Goal: Task Accomplishment & Management: Complete application form

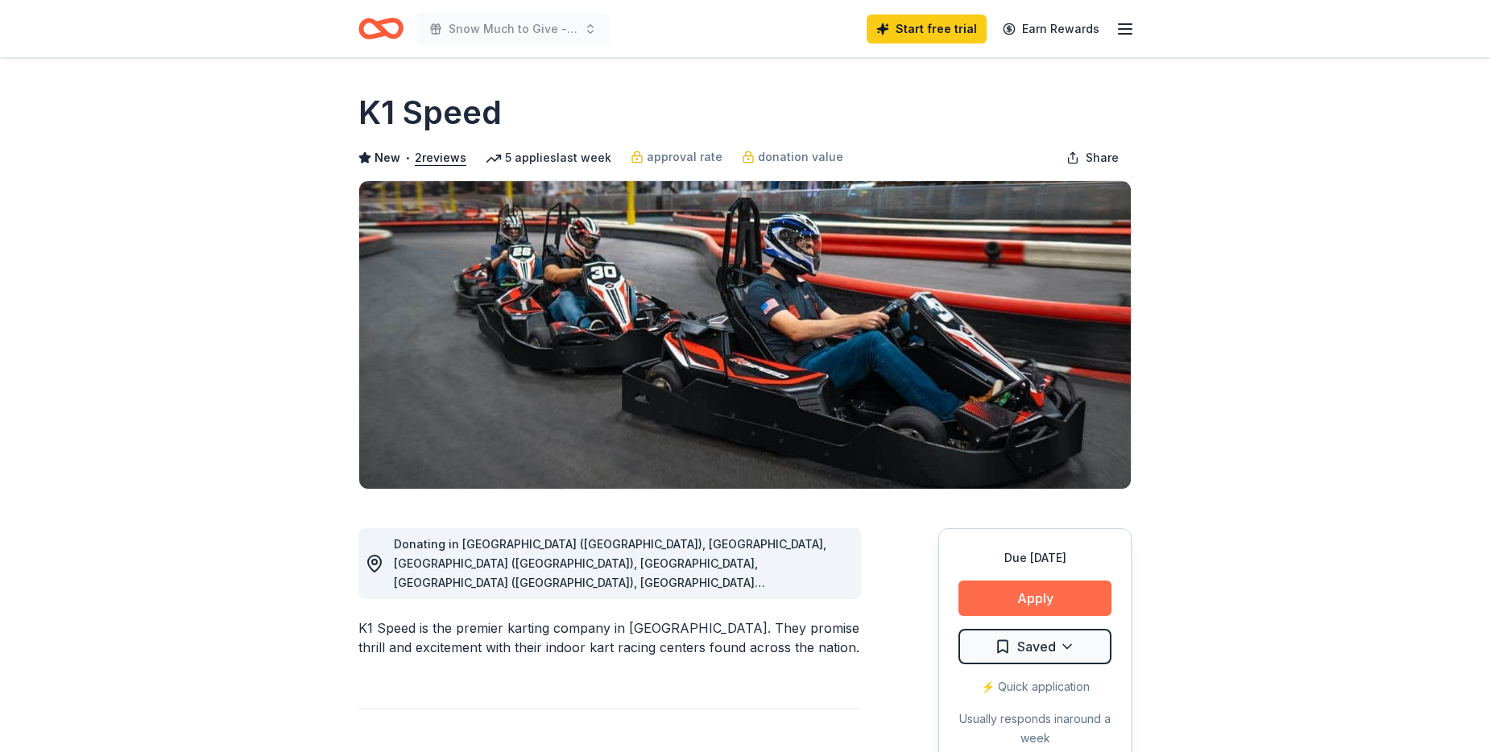
click at [1075, 593] on button "Apply" at bounding box center [1034, 598] width 153 height 35
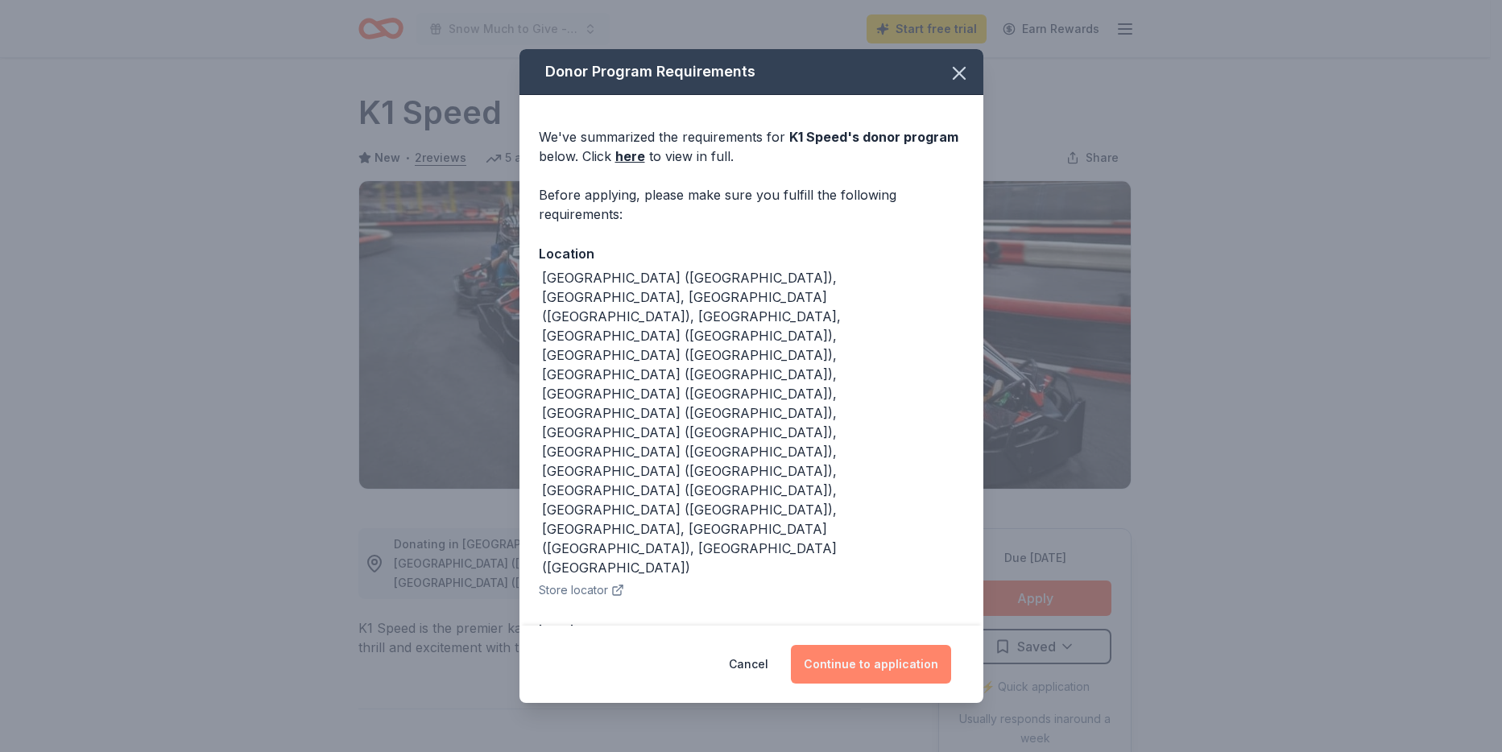
click at [887, 645] on button "Continue to application" at bounding box center [871, 664] width 160 height 39
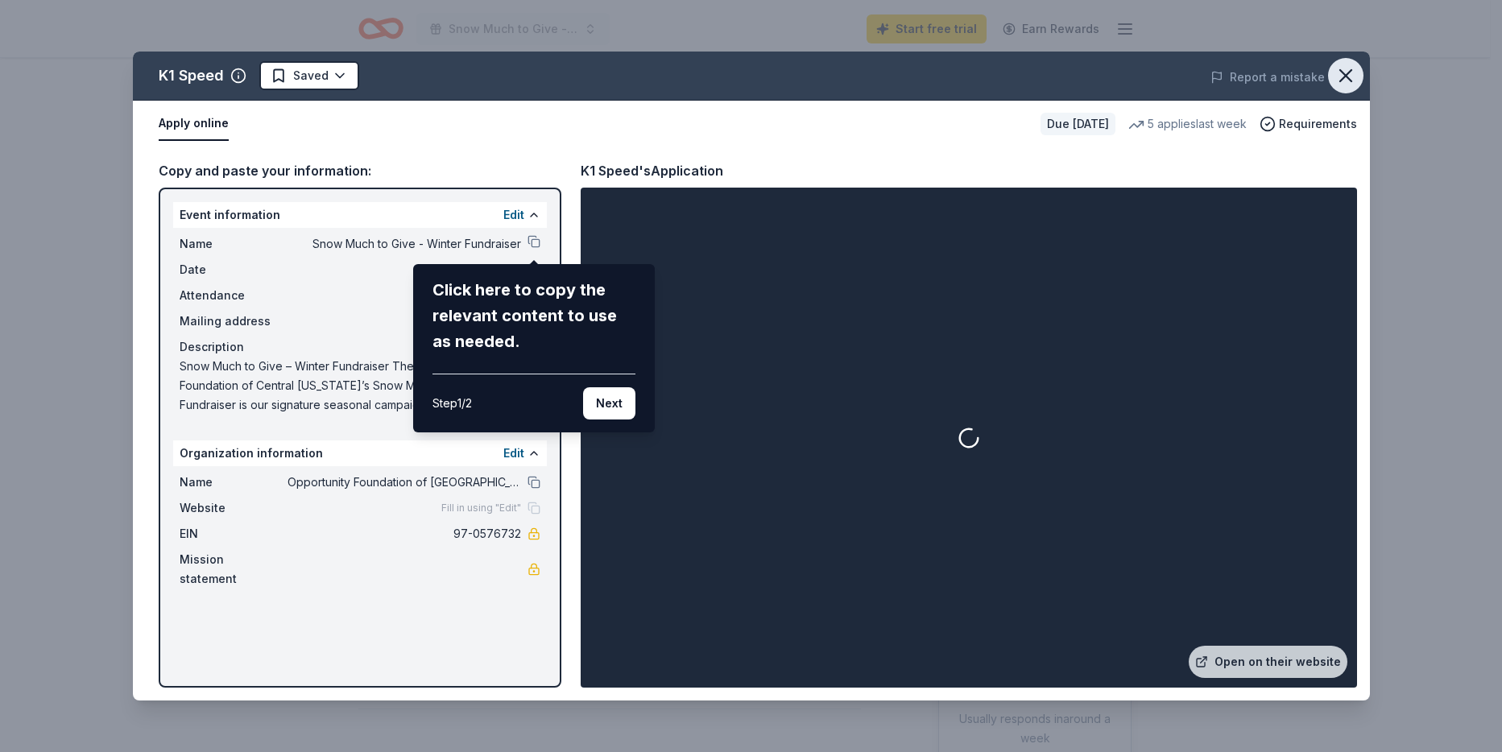
click at [1351, 79] on icon "button" at bounding box center [1345, 75] width 23 height 23
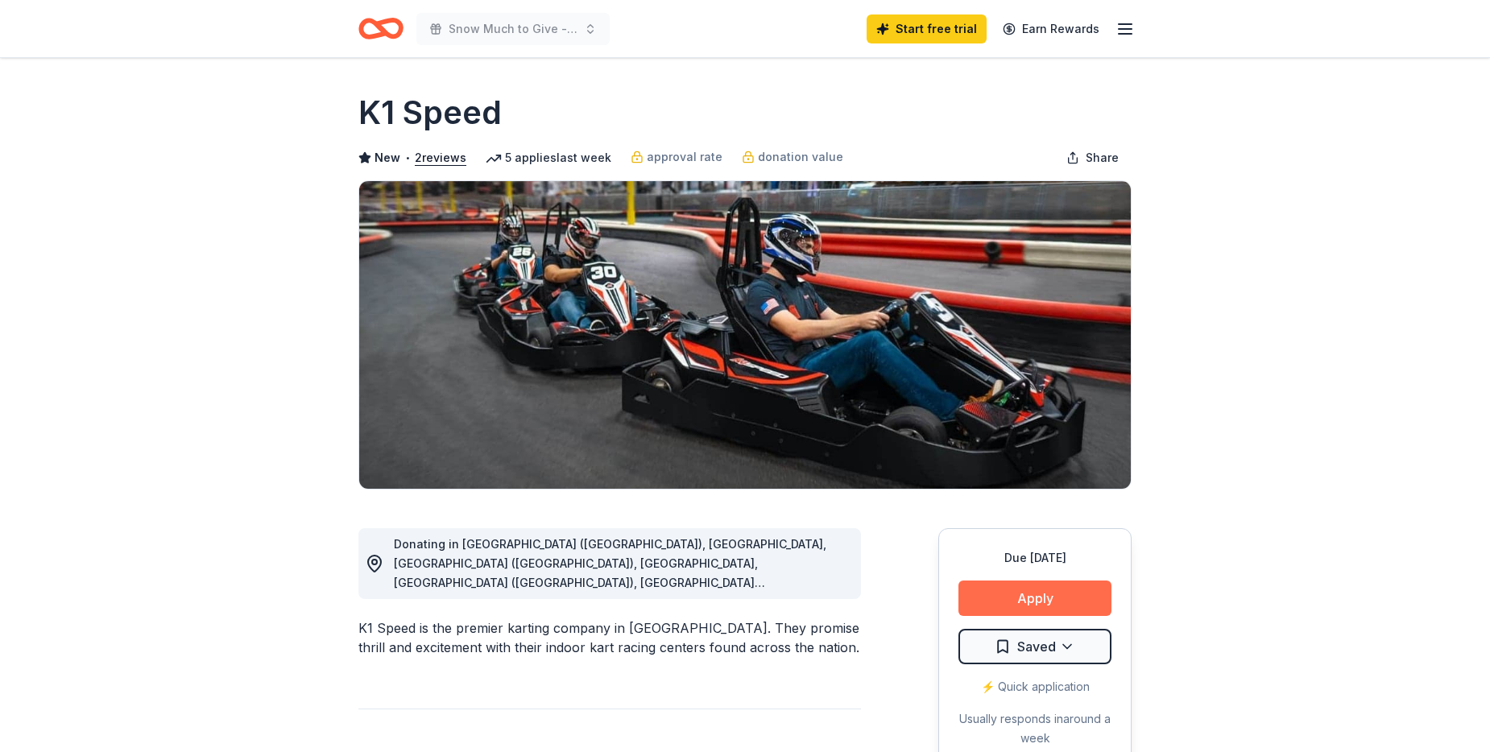
click at [1044, 595] on button "Apply" at bounding box center [1034, 598] width 153 height 35
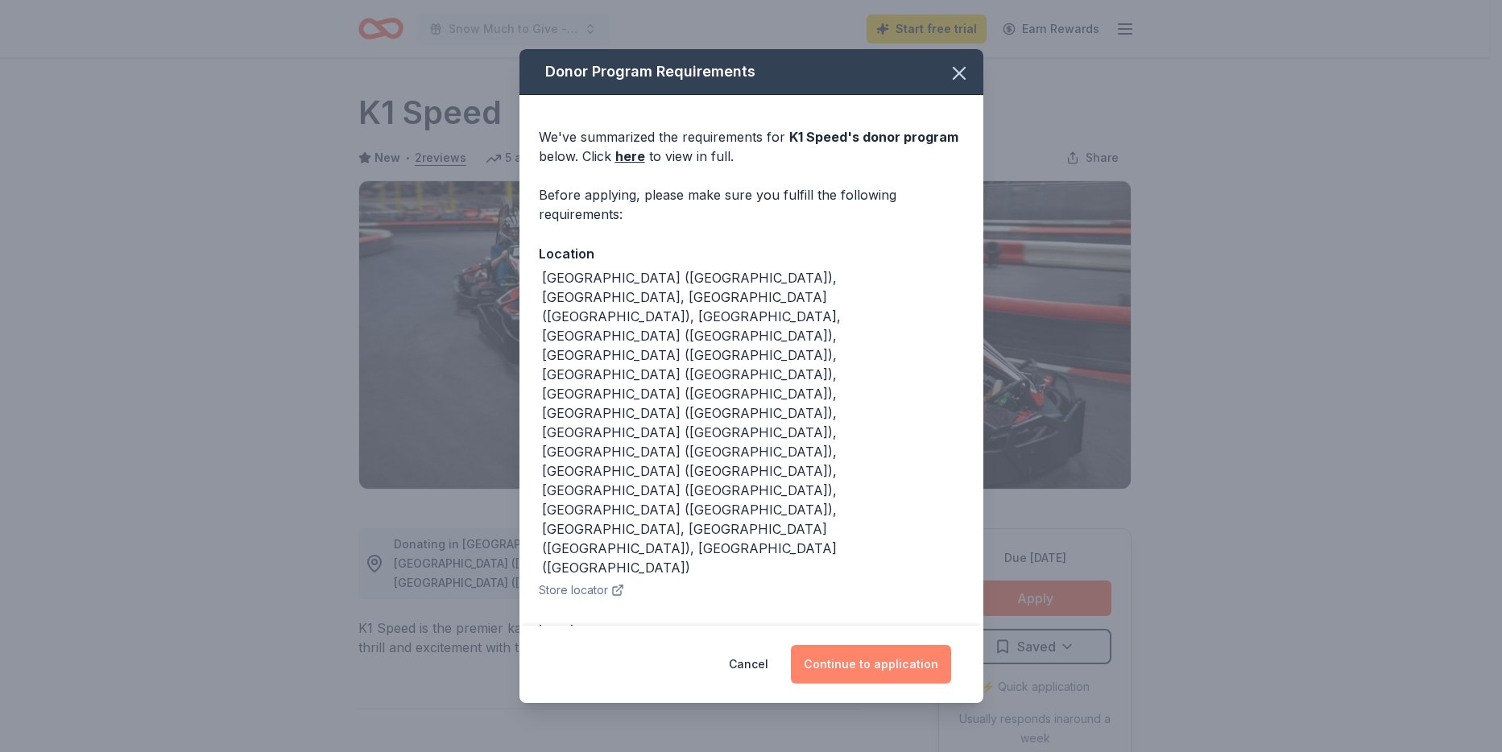
click at [866, 645] on button "Continue to application" at bounding box center [871, 664] width 160 height 39
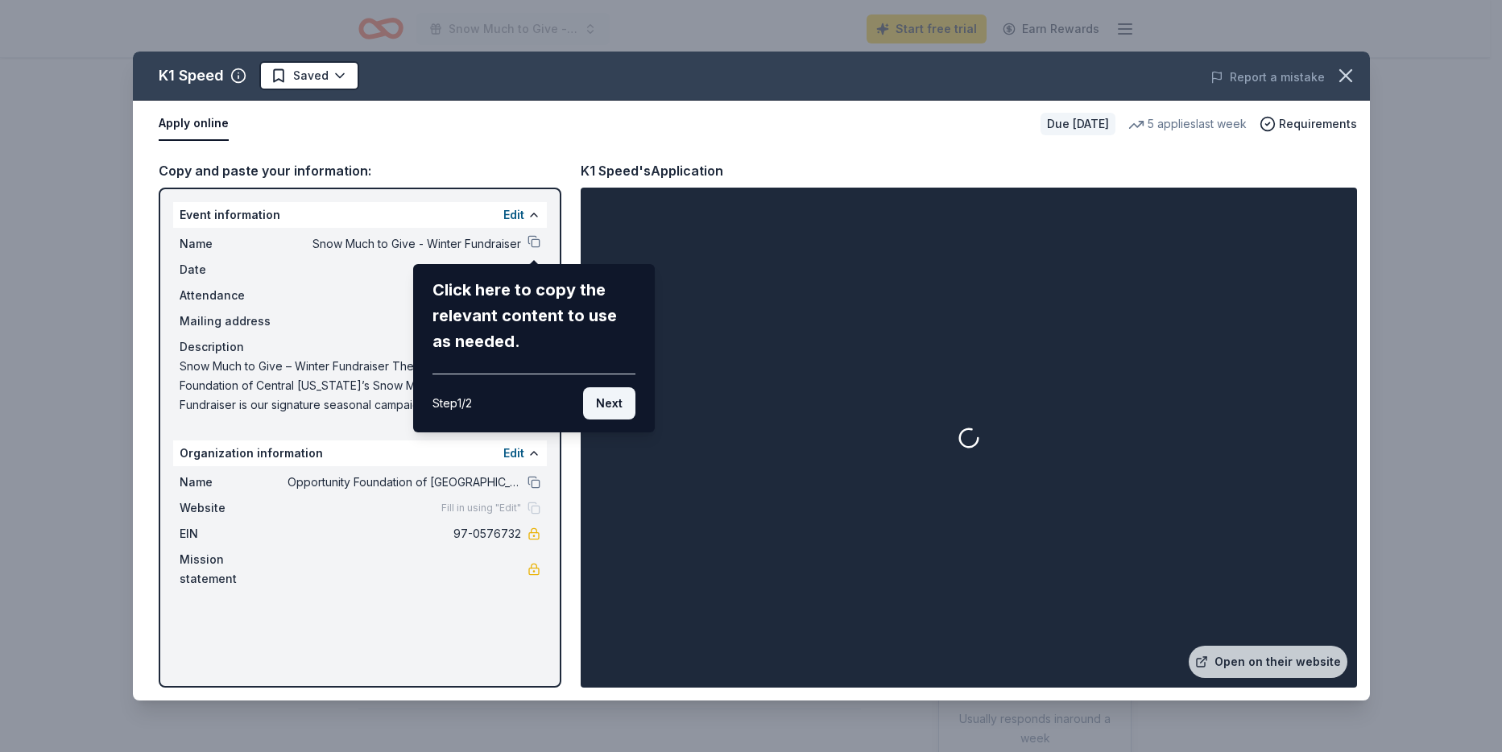
click at [615, 412] on button "Next" at bounding box center [609, 403] width 52 height 32
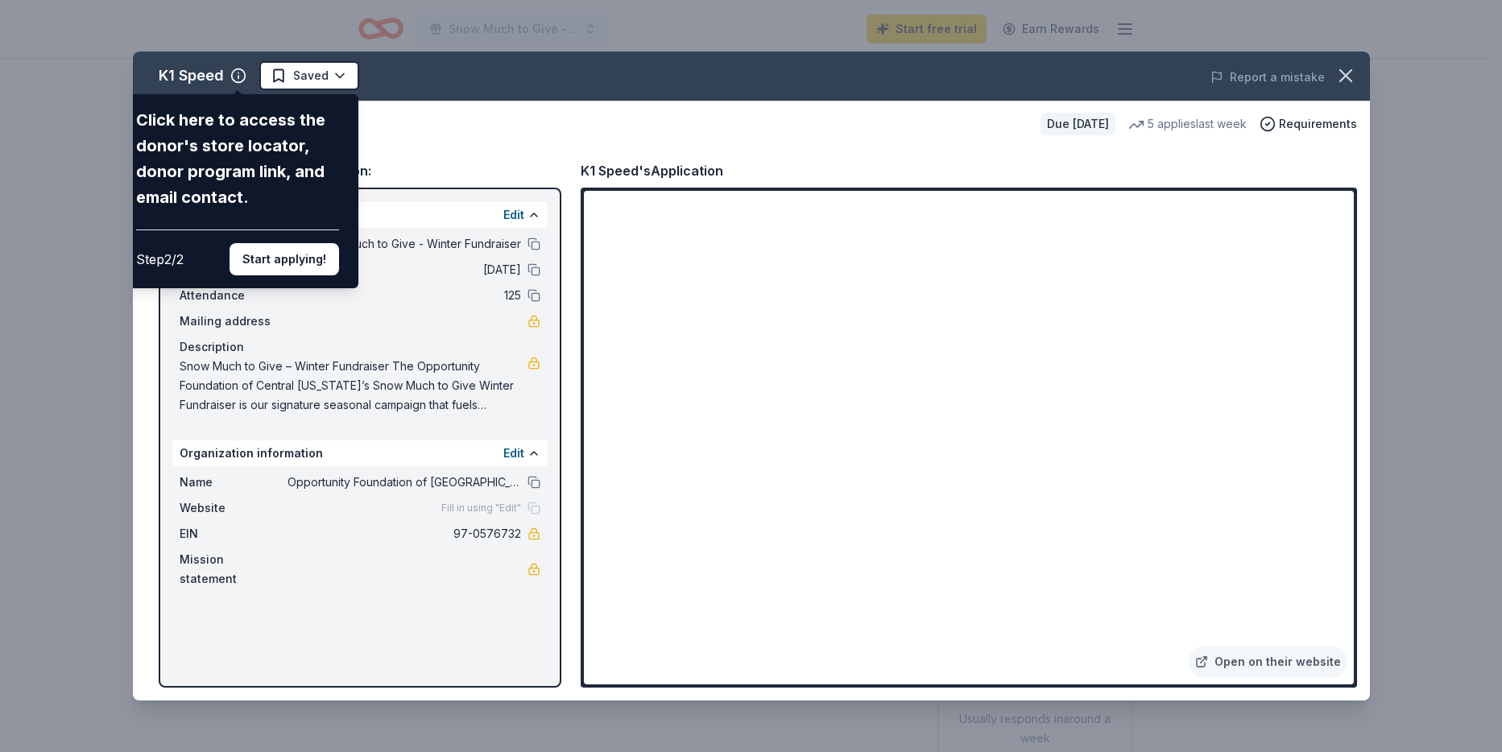
click at [1167, 662] on div "K1 Speed Click here to access the donor's store locator, donor program link, an…" at bounding box center [751, 376] width 1237 height 649
click at [829, 469] on div "K1 Speed Click here to access the donor's store locator, donor program link, an…" at bounding box center [751, 376] width 1237 height 649
click at [831, 461] on div "K1 Speed Click here to access the donor's store locator, donor program link, an…" at bounding box center [751, 376] width 1237 height 649
click at [1323, 625] on div "K1 Speed Click here to access the donor's store locator, donor program link, an…" at bounding box center [751, 376] width 1237 height 649
click at [1094, 478] on div "K1 Speed Click here to access the donor's store locator, donor program link, an…" at bounding box center [751, 376] width 1237 height 649
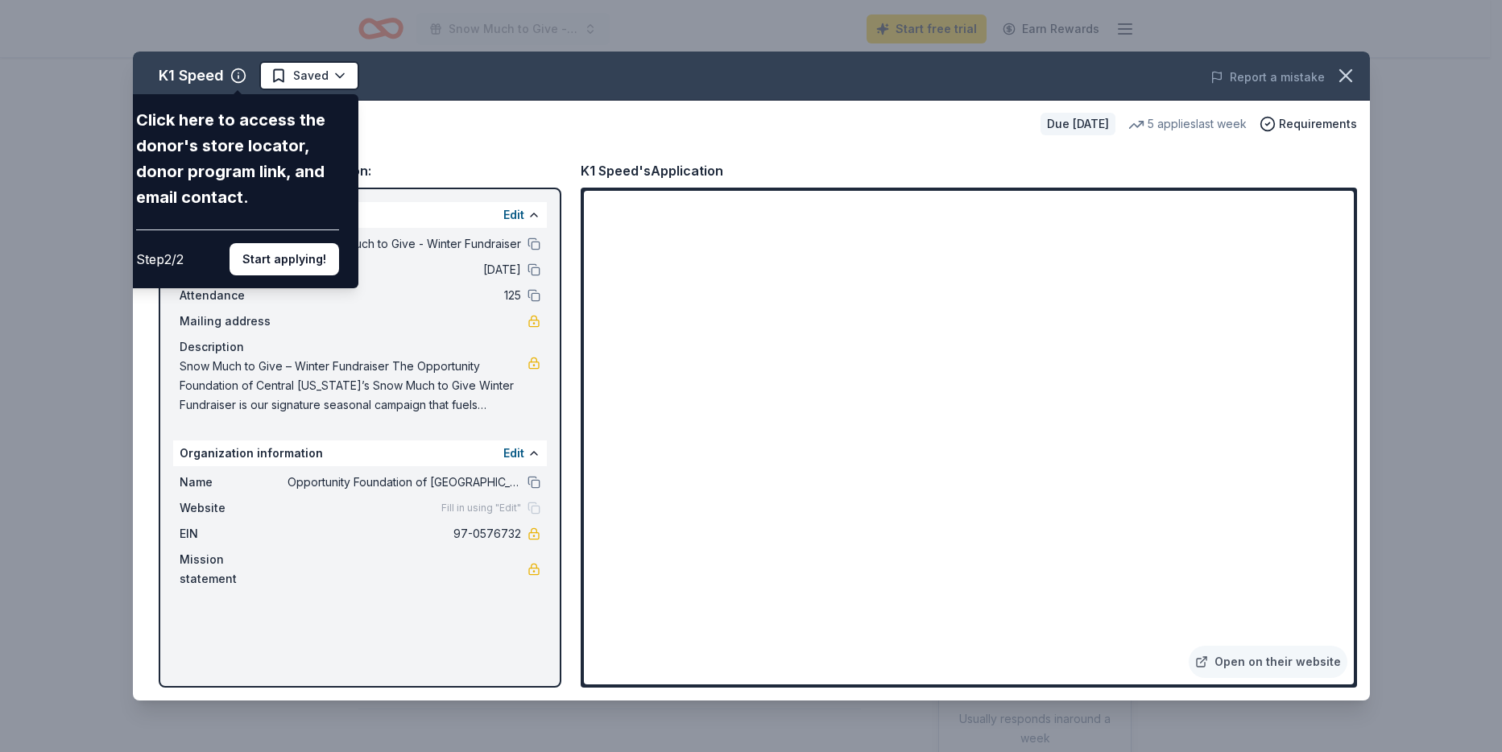
drag, startPoint x: 787, startPoint y: 434, endPoint x: 730, endPoint y: 446, distance: 57.7
click at [786, 435] on div "K1 Speed Click here to access the donor's store locator, donor program link, an…" at bounding box center [751, 376] width 1237 height 649
click at [290, 256] on button "Start applying!" at bounding box center [285, 259] width 110 height 32
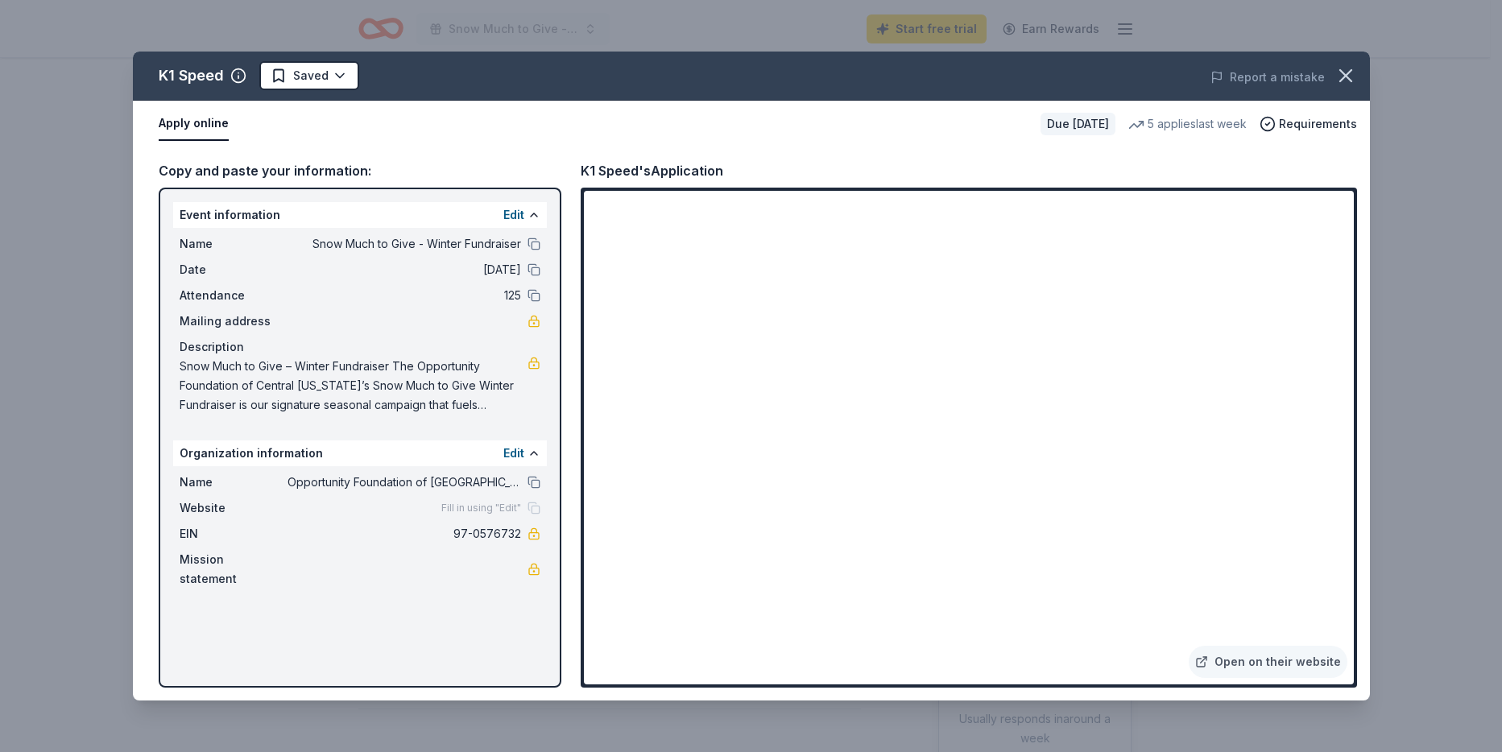
click at [860, 461] on div "K1 Speed Saved Report a mistake Apply online Due in 56 days 5 applies last week…" at bounding box center [751, 376] width 1237 height 649
click at [1166, 660] on div "K1 Speed Saved Report a mistake Apply online Due in 56 days 5 applies last week…" at bounding box center [751, 376] width 1237 height 649
click at [1133, 652] on div "K1 Speed Saved Report a mistake Apply online Due in 56 days 5 applies last week…" at bounding box center [751, 376] width 1237 height 649
drag, startPoint x: 1131, startPoint y: 647, endPoint x: 1210, endPoint y: 631, distance: 80.7
click at [1142, 647] on div "K1 Speed Saved Report a mistake Apply online Due in 56 days 5 applies last week…" at bounding box center [751, 376] width 1237 height 649
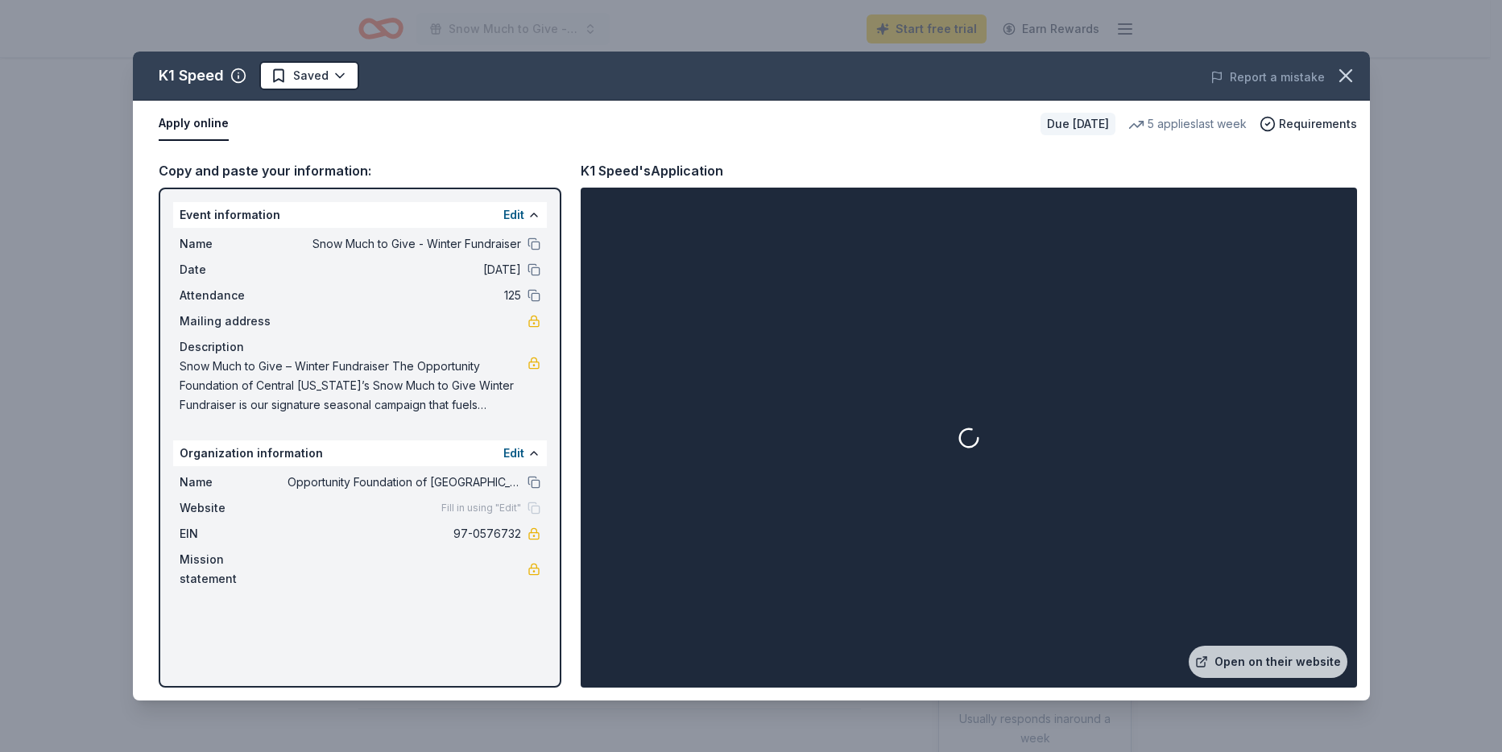
click at [1326, 627] on div at bounding box center [969, 438] width 770 height 494
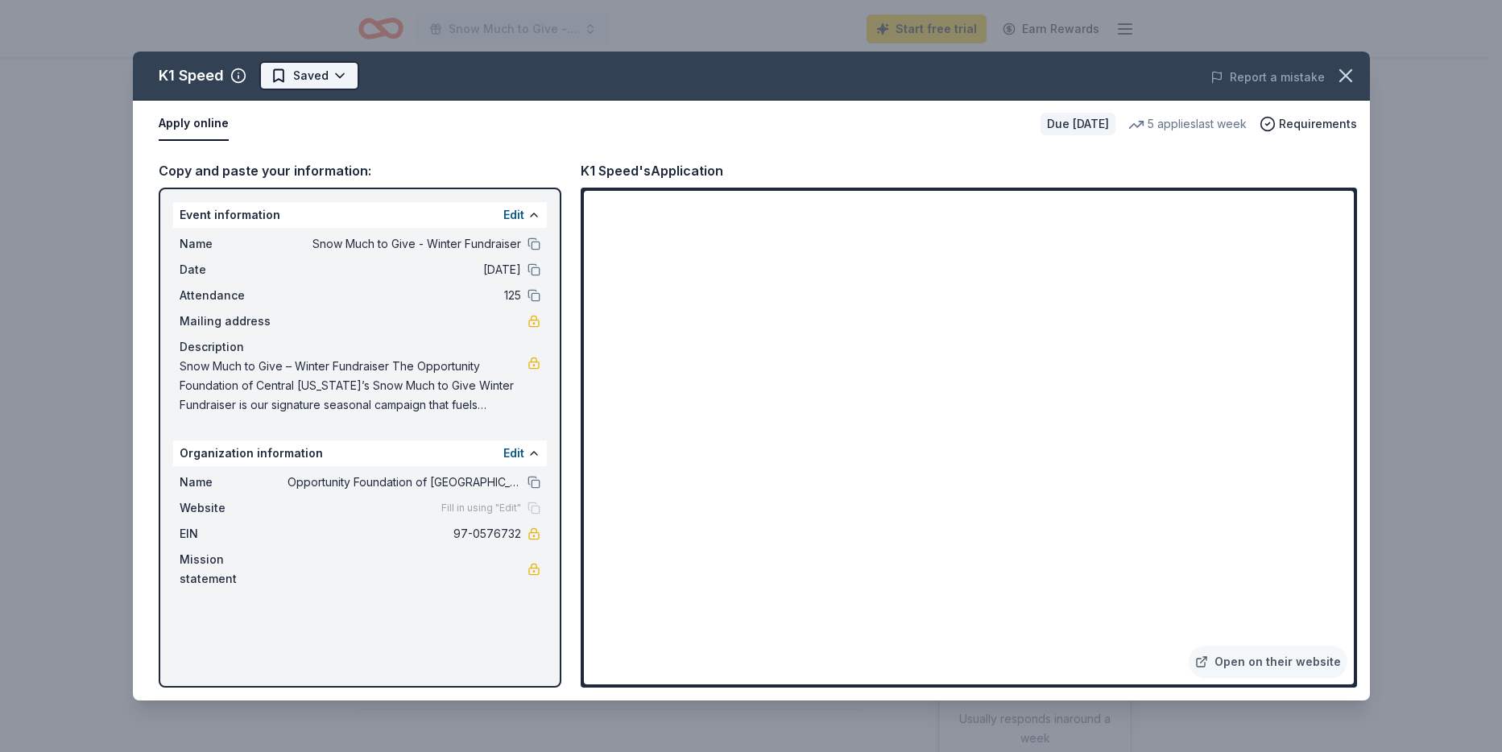
click at [273, 72] on html "Snow Much to Give - Winter Fundraiser Start free trial Earn Rewards Due in 56 d…" at bounding box center [751, 376] width 1502 height 752
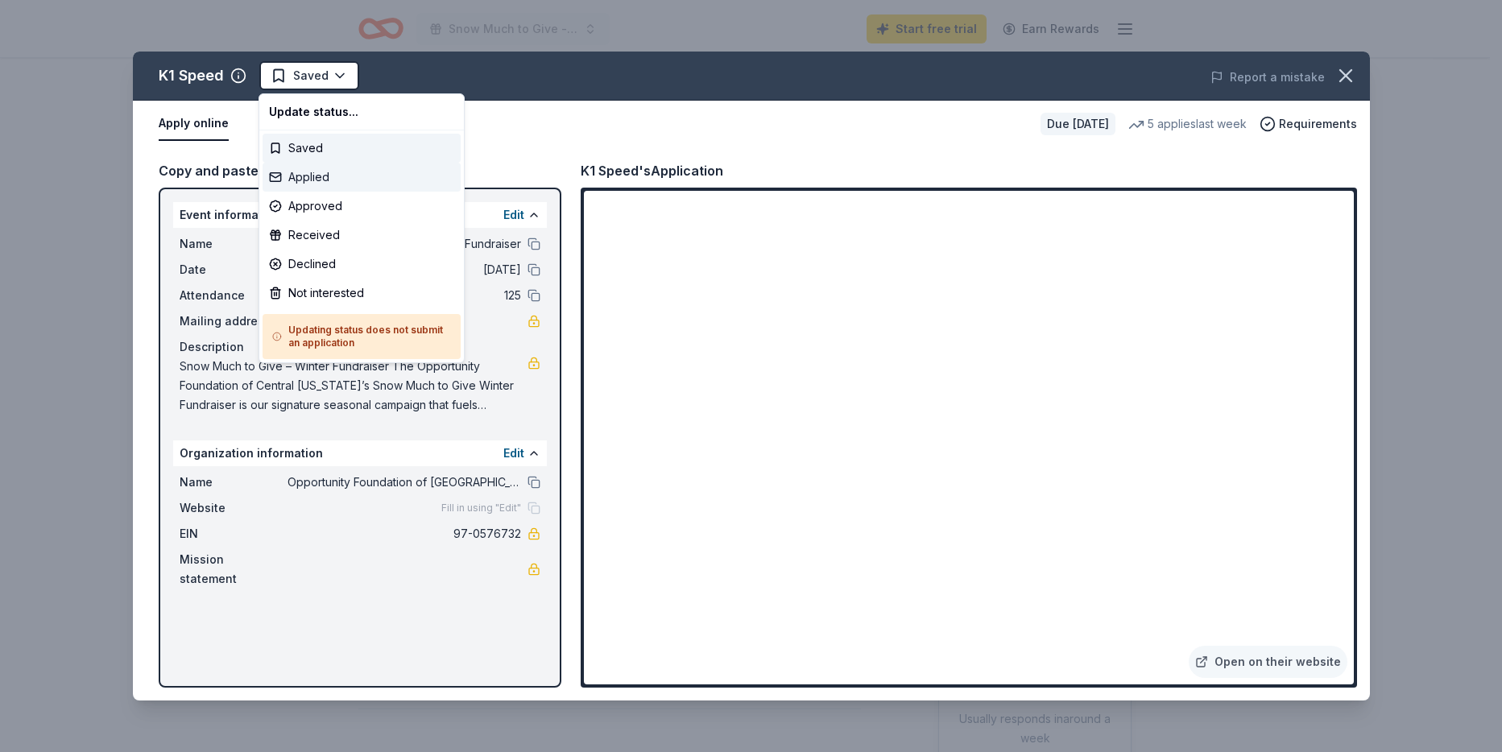
click at [299, 175] on div "Applied" at bounding box center [362, 177] width 198 height 29
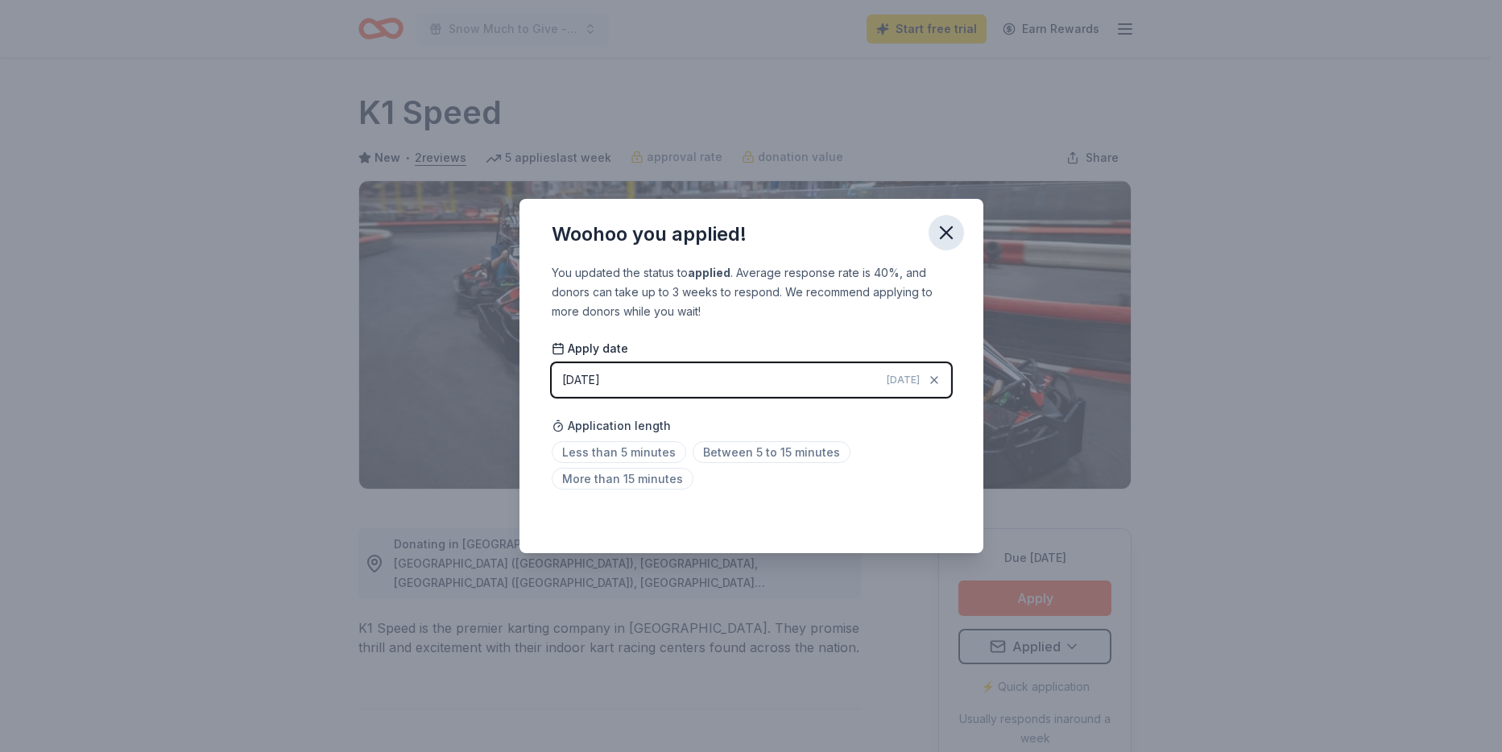
click at [945, 230] on icon "button" at bounding box center [946, 232] width 11 height 11
